Goal: Transaction & Acquisition: Book appointment/travel/reservation

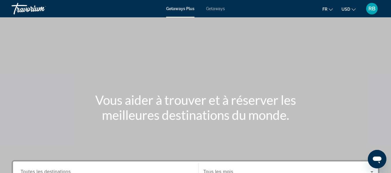
click at [216, 10] on span "Getaways" at bounding box center [215, 8] width 19 height 5
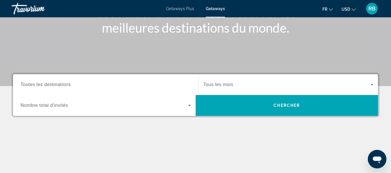
scroll to position [106, 0]
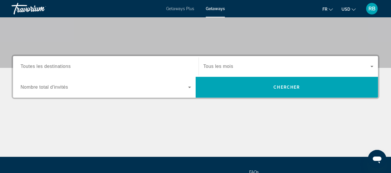
click at [134, 73] on div "Search widget" at bounding box center [106, 66] width 170 height 16
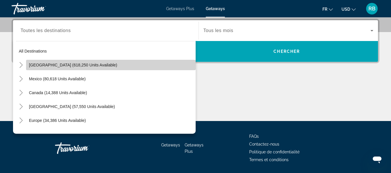
click at [119, 69] on span "Search widget" at bounding box center [111, 65] width 170 height 14
type input "**********"
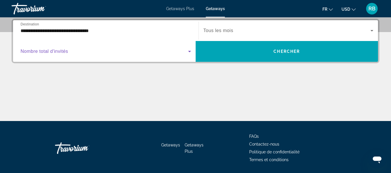
click at [135, 51] on span "Search widget" at bounding box center [105, 51] width 168 height 7
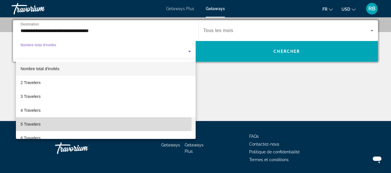
click at [82, 121] on mat-option "5 Travelers" at bounding box center [106, 125] width 180 height 14
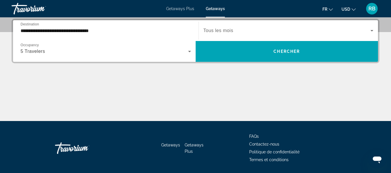
click at [229, 26] on div "Search widget" at bounding box center [288, 31] width 170 height 16
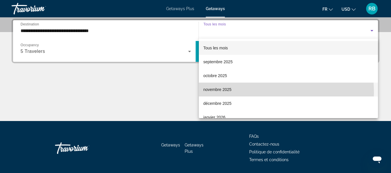
click at [218, 93] on mat-option "novembre 2025" at bounding box center [288, 90] width 179 height 14
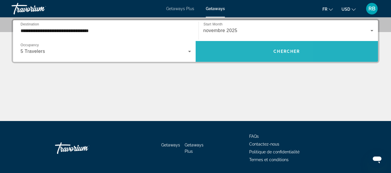
click at [236, 54] on span "Search widget" at bounding box center [287, 52] width 183 height 14
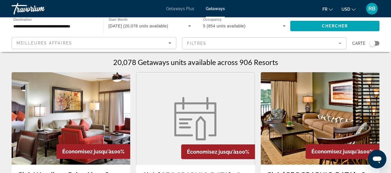
click at [88, 105] on img "Main content" at bounding box center [71, 118] width 119 height 93
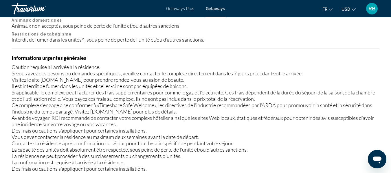
scroll to position [719, 0]
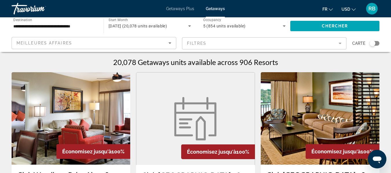
click at [248, 41] on mat-form-field "Filtres" at bounding box center [264, 43] width 165 height 12
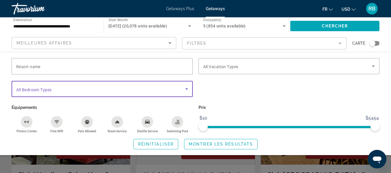
click at [175, 91] on span "Search widget" at bounding box center [100, 89] width 169 height 7
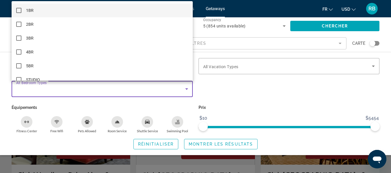
click at [175, 91] on div at bounding box center [195, 86] width 391 height 173
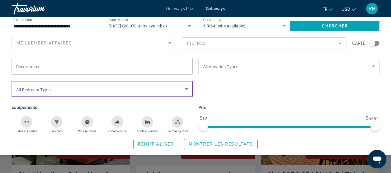
click at [175, 91] on span "Search widget" at bounding box center [100, 89] width 169 height 7
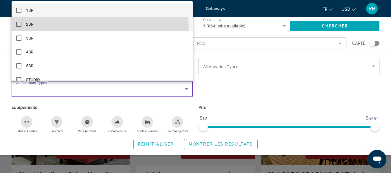
click at [72, 29] on mat-option "2BR" at bounding box center [102, 24] width 181 height 14
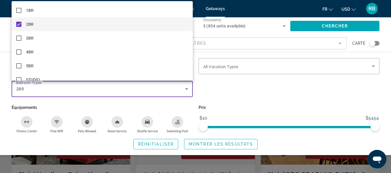
click at [182, 89] on div at bounding box center [195, 86] width 391 height 173
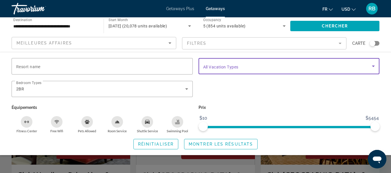
click at [252, 69] on span "Search widget" at bounding box center [287, 66] width 169 height 7
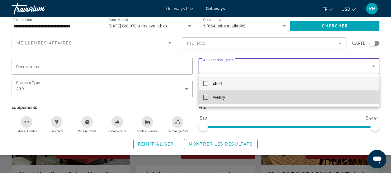
click at [235, 94] on mat-option "weekly" at bounding box center [289, 98] width 181 height 14
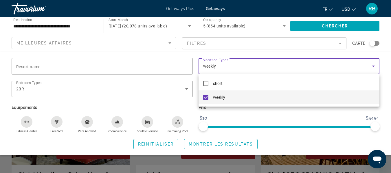
click at [250, 67] on div at bounding box center [195, 86] width 391 height 173
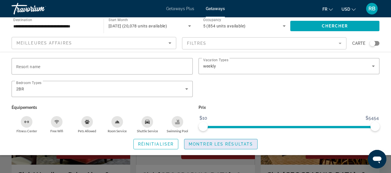
click at [207, 144] on span "Montrer les résultats" at bounding box center [221, 144] width 64 height 5
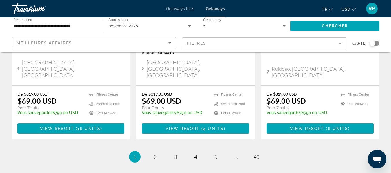
scroll to position [798, 0]
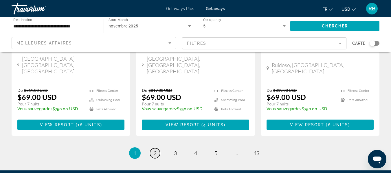
click at [155, 150] on span "2" at bounding box center [155, 153] width 3 height 6
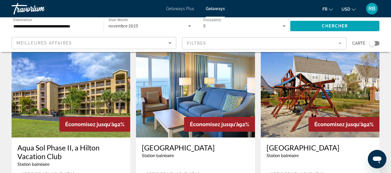
scroll to position [27, 0]
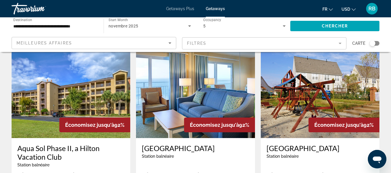
click at [198, 108] on img "Main content" at bounding box center [195, 92] width 119 height 93
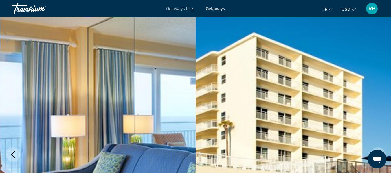
click at [198, 108] on img "Main content" at bounding box center [294, 154] width 196 height 275
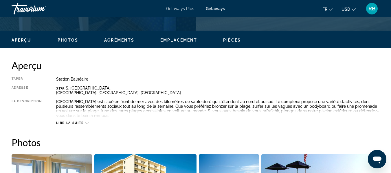
scroll to position [262, 0]
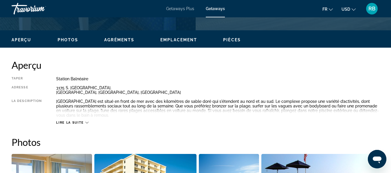
click at [68, 42] on span "Photos" at bounding box center [68, 40] width 21 height 5
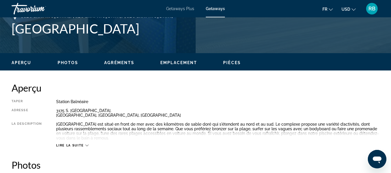
scroll to position [236, 0]
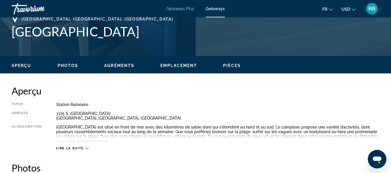
click at [68, 64] on span "Photos" at bounding box center [68, 65] width 21 height 5
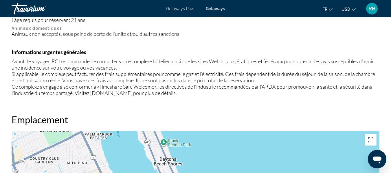
scroll to position [686, 0]
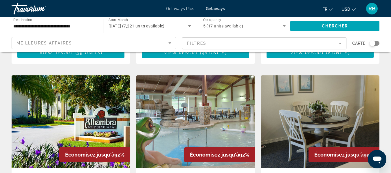
scroll to position [442, 0]
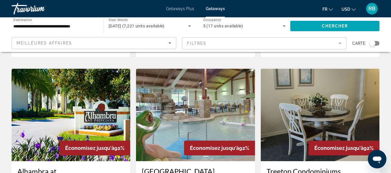
click at [182, 87] on img "Main content" at bounding box center [195, 115] width 119 height 93
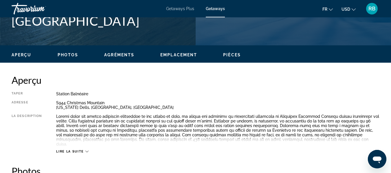
scroll to position [247, 0]
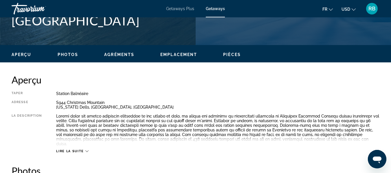
click at [69, 57] on span "Photos" at bounding box center [68, 54] width 21 height 5
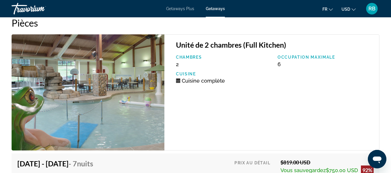
scroll to position [1154, 0]
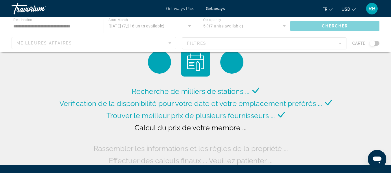
click at [178, 8] on span "Getaways Plus" at bounding box center [180, 8] width 28 height 5
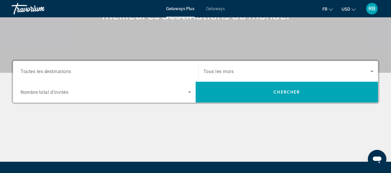
scroll to position [101, 0]
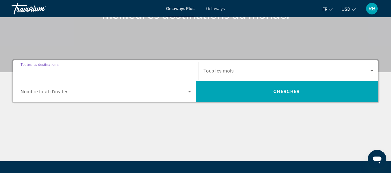
click at [123, 73] on input "Destination Toutes les destinations" at bounding box center [106, 71] width 170 height 7
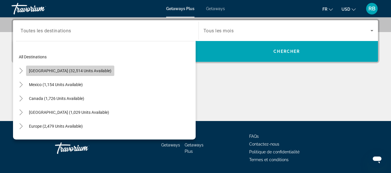
click at [86, 74] on span "Search widget" at bounding box center [70, 71] width 88 height 14
type input "**********"
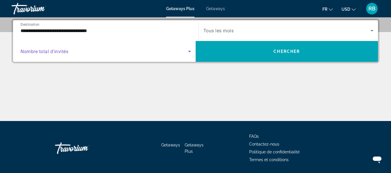
click at [175, 52] on span "Search widget" at bounding box center [105, 51] width 168 height 7
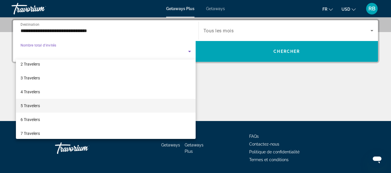
scroll to position [19, 0]
click at [55, 121] on mat-option "6 Travelers" at bounding box center [106, 119] width 180 height 14
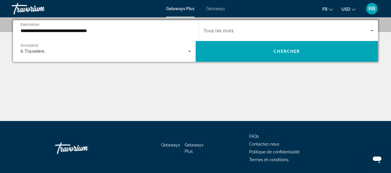
click at [229, 30] on span "Tous les mois" at bounding box center [218, 30] width 30 height 5
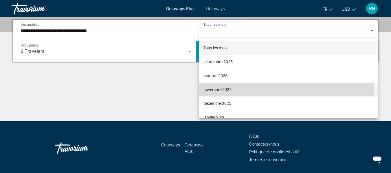
click at [223, 93] on span "novembre 2025" at bounding box center [217, 89] width 28 height 7
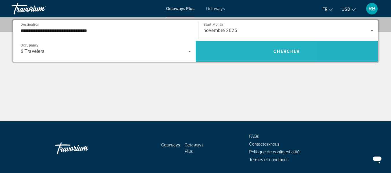
click at [237, 58] on span "Search widget" at bounding box center [287, 52] width 183 height 14
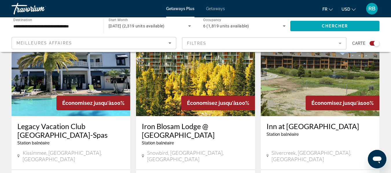
scroll to position [228, 0]
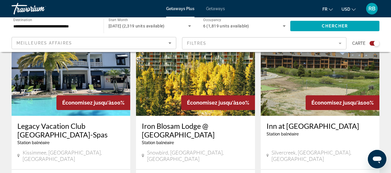
click at [78, 71] on img "Main content" at bounding box center [71, 69] width 119 height 93
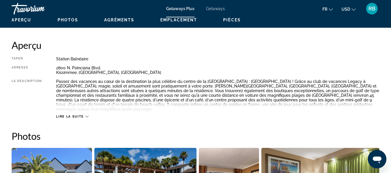
scroll to position [254, 0]
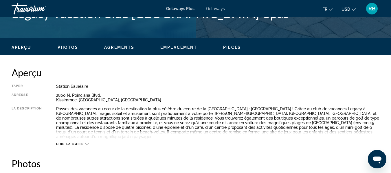
click at [67, 43] on div "Aperçu Photos Agréments Emplacement Pièces Rechercher" at bounding box center [195, 47] width 391 height 18
click at [67, 45] on button "Photos" at bounding box center [68, 47] width 21 height 5
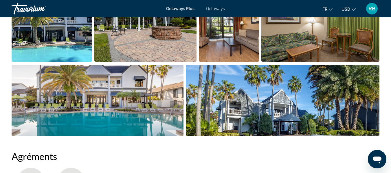
scroll to position [423, 0]
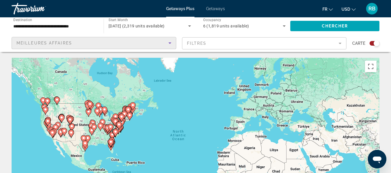
click at [34, 44] on span "Meilleures affaires" at bounding box center [44, 43] width 56 height 5
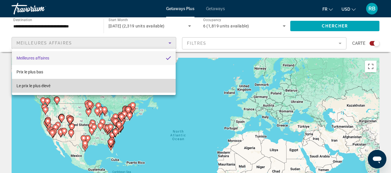
click at [35, 84] on span "Le prix le plus élevé" at bounding box center [33, 86] width 34 height 5
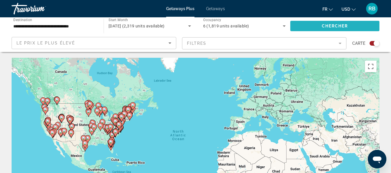
click at [344, 22] on span "Search widget" at bounding box center [334, 26] width 89 height 14
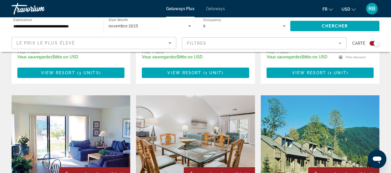
scroll to position [789, 0]
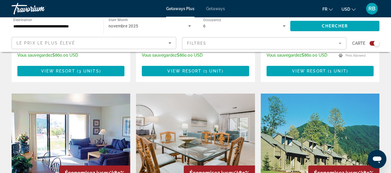
drag, startPoint x: 395, startPoint y: 64, endPoint x: 230, endPoint y: 58, distance: 165.7
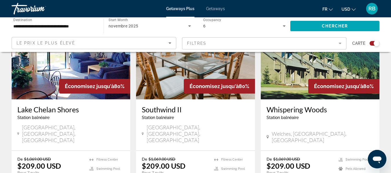
scroll to position [875, 0]
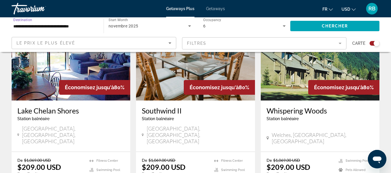
click at [85, 27] on input "**********" at bounding box center [54, 26] width 83 height 7
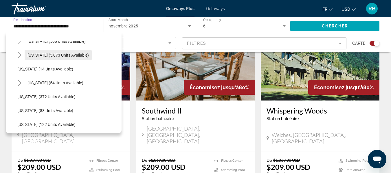
scroll to position [79, 0]
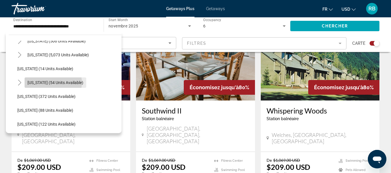
click at [53, 83] on span "[US_STATE] (54 units available)" at bounding box center [55, 82] width 56 height 5
type input "**********"
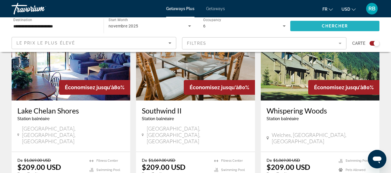
click at [326, 26] on span "Chercher" at bounding box center [335, 26] width 26 height 5
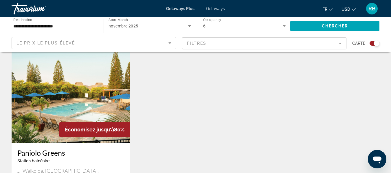
scroll to position [217, 0]
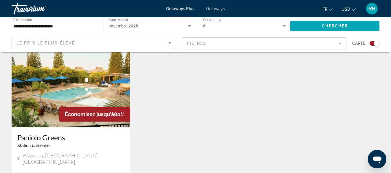
click at [100, 87] on img "Main content" at bounding box center [71, 81] width 119 height 93
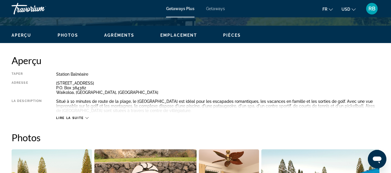
scroll to position [267, 0]
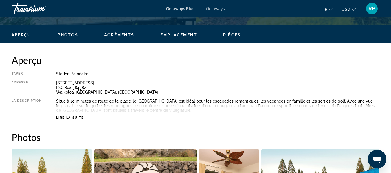
click at [74, 116] on button "Lire la suite" at bounding box center [72, 118] width 32 height 4
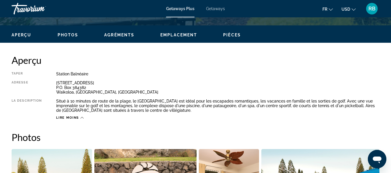
click at [69, 40] on div "Aperçu Photos Agréments Emplacement Pièces Rechercher" at bounding box center [195, 34] width 391 height 18
click at [66, 35] on span "Photos" at bounding box center [68, 35] width 21 height 5
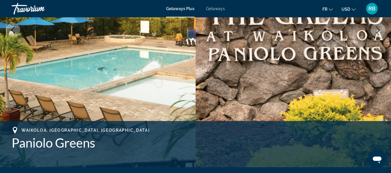
scroll to position [0, 0]
